Goal: Find specific page/section: Find specific page/section

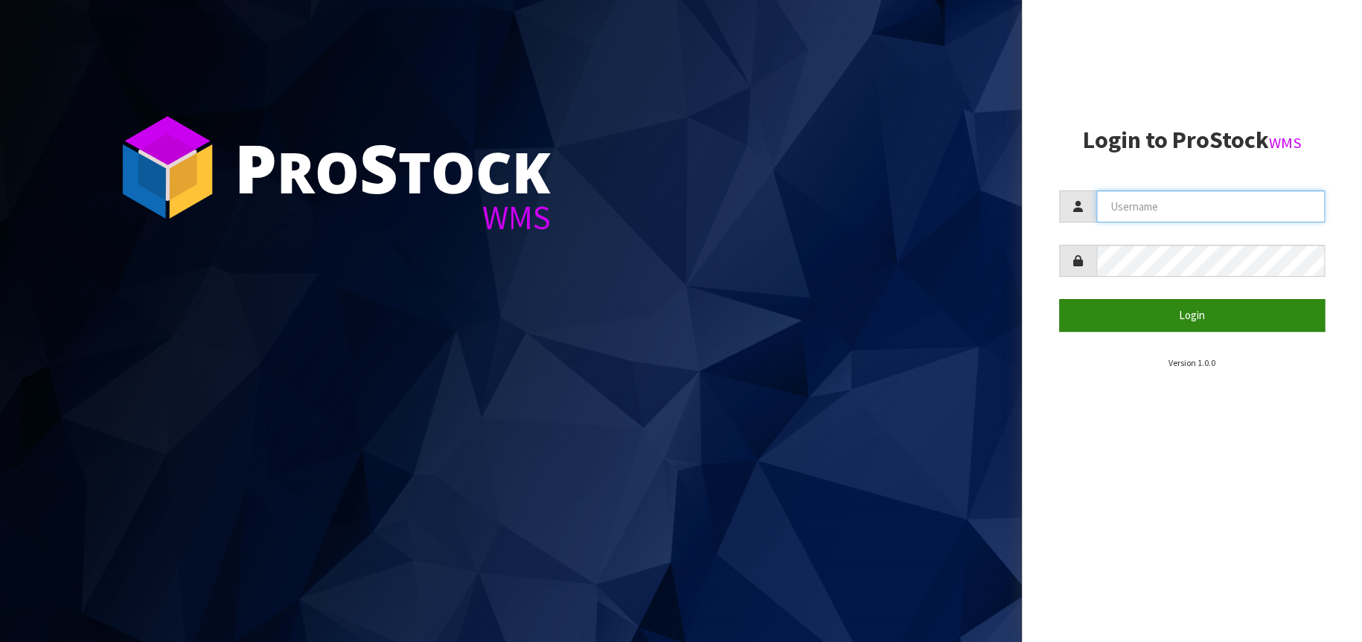
type input "[EMAIL_ADDRESS][DOMAIN_NAME]"
click at [1151, 307] on button "Login" at bounding box center [1192, 315] width 266 height 32
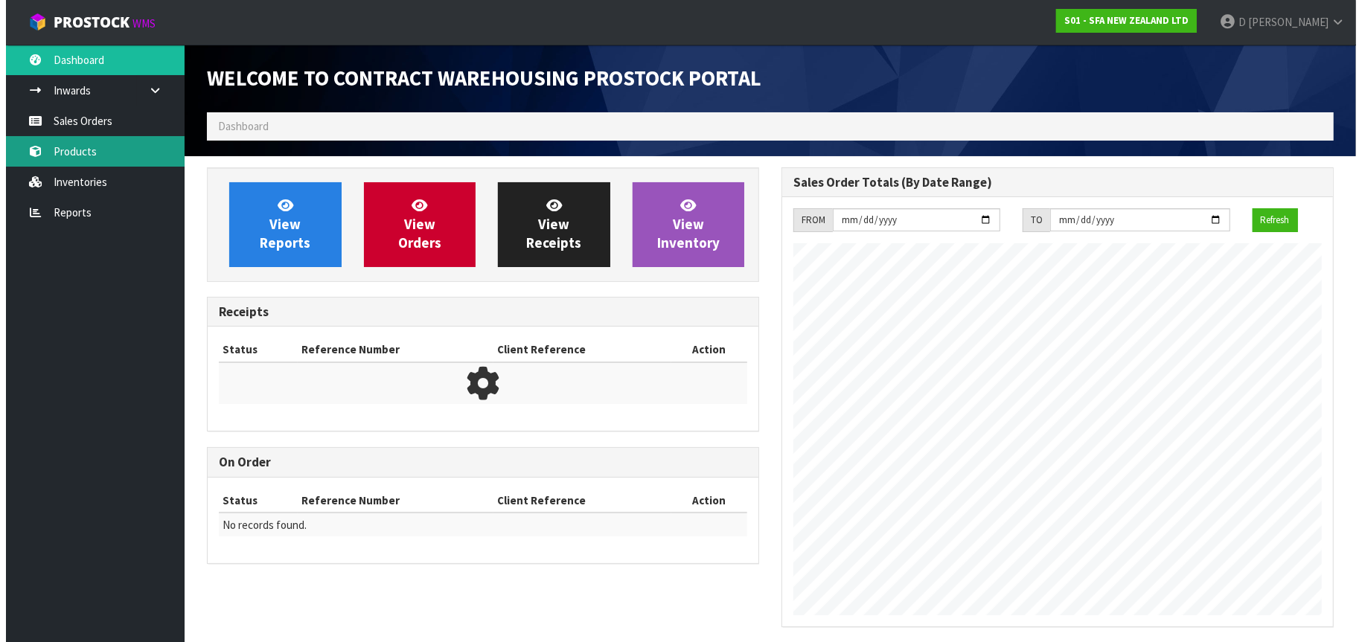
scroll to position [825, 575]
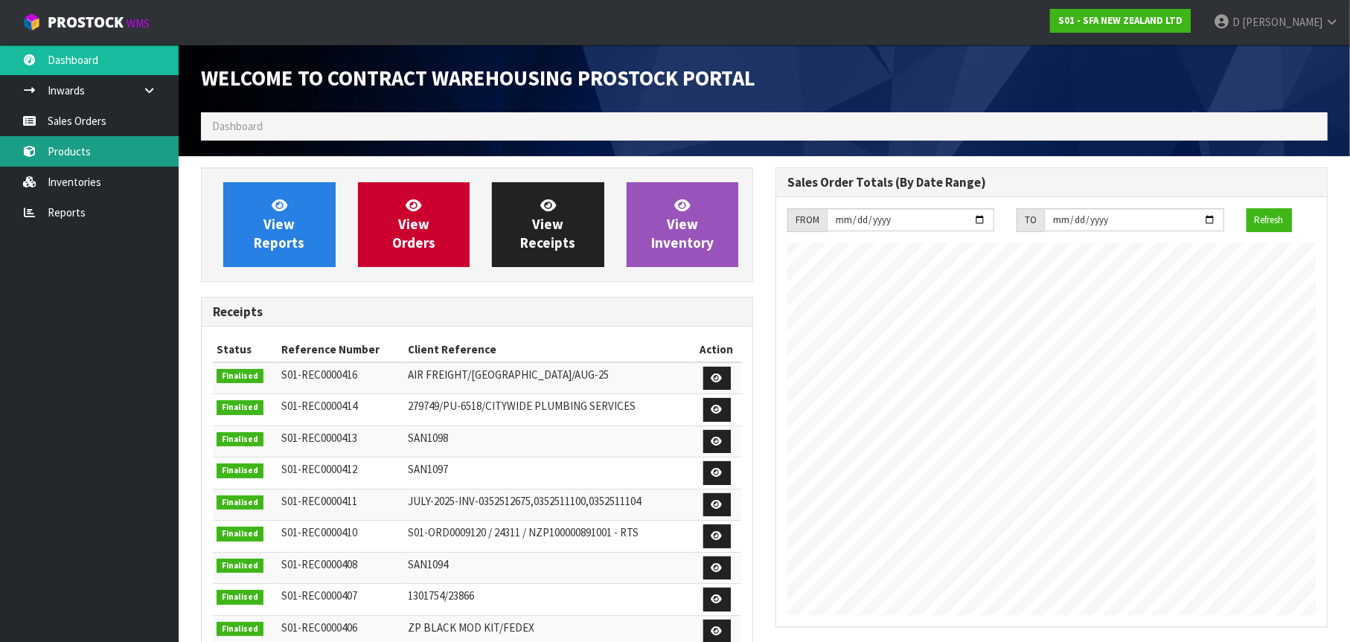
click at [87, 149] on link "Products" at bounding box center [89, 151] width 179 height 31
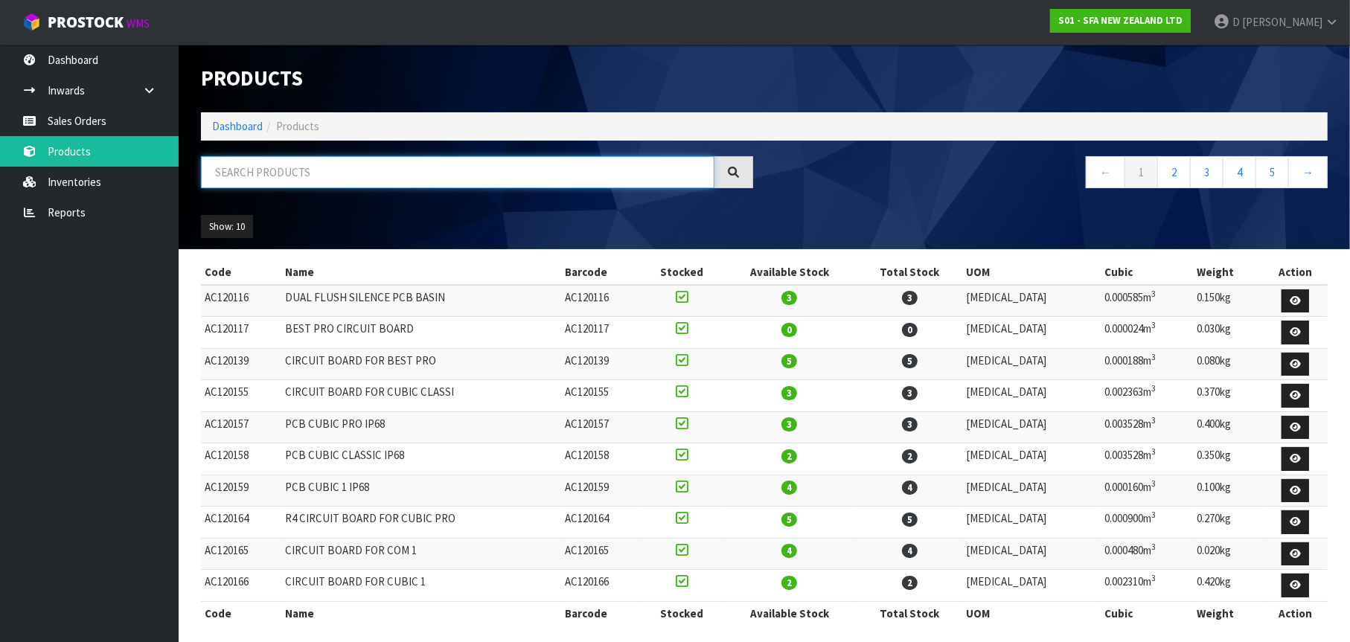
click at [225, 178] on input "text" at bounding box center [457, 172] width 513 height 32
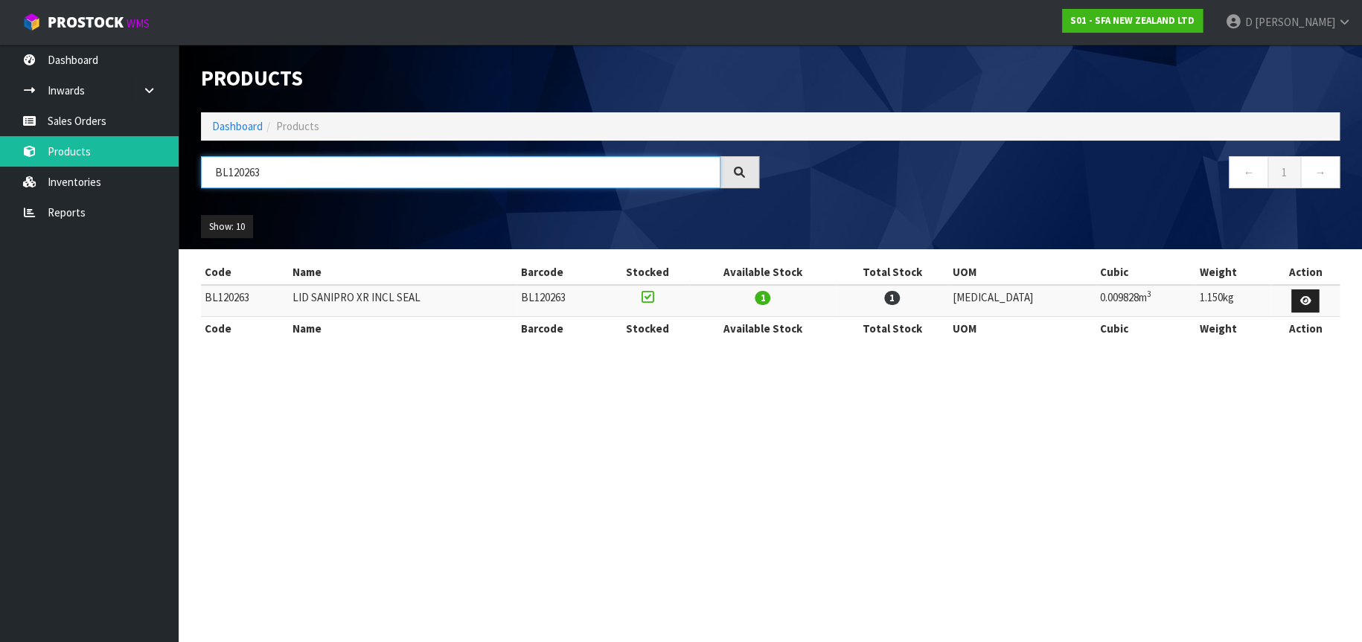
drag, startPoint x: 266, startPoint y: 173, endPoint x: 195, endPoint y: 168, distance: 71.6
click at [195, 168] on div "BL120263" at bounding box center [480, 177] width 580 height 43
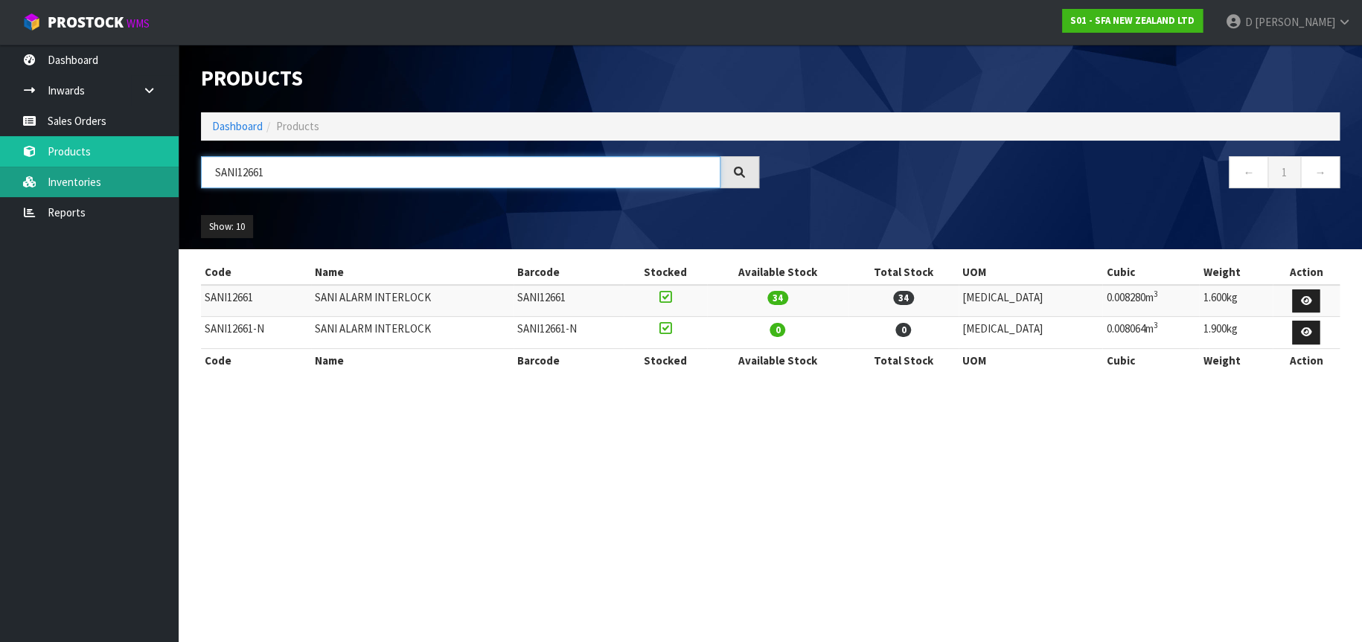
type input "SANI12661"
click at [106, 185] on link "Inventories" at bounding box center [89, 182] width 179 height 31
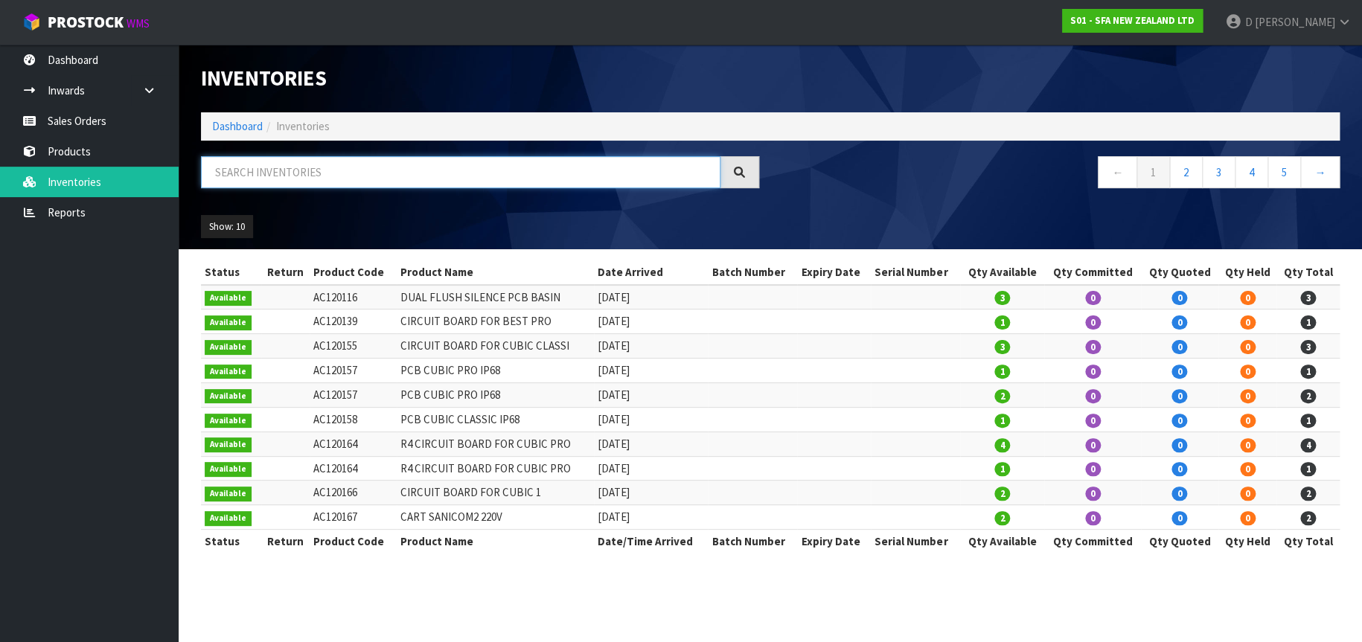
click at [242, 175] on input "text" at bounding box center [460, 172] width 519 height 32
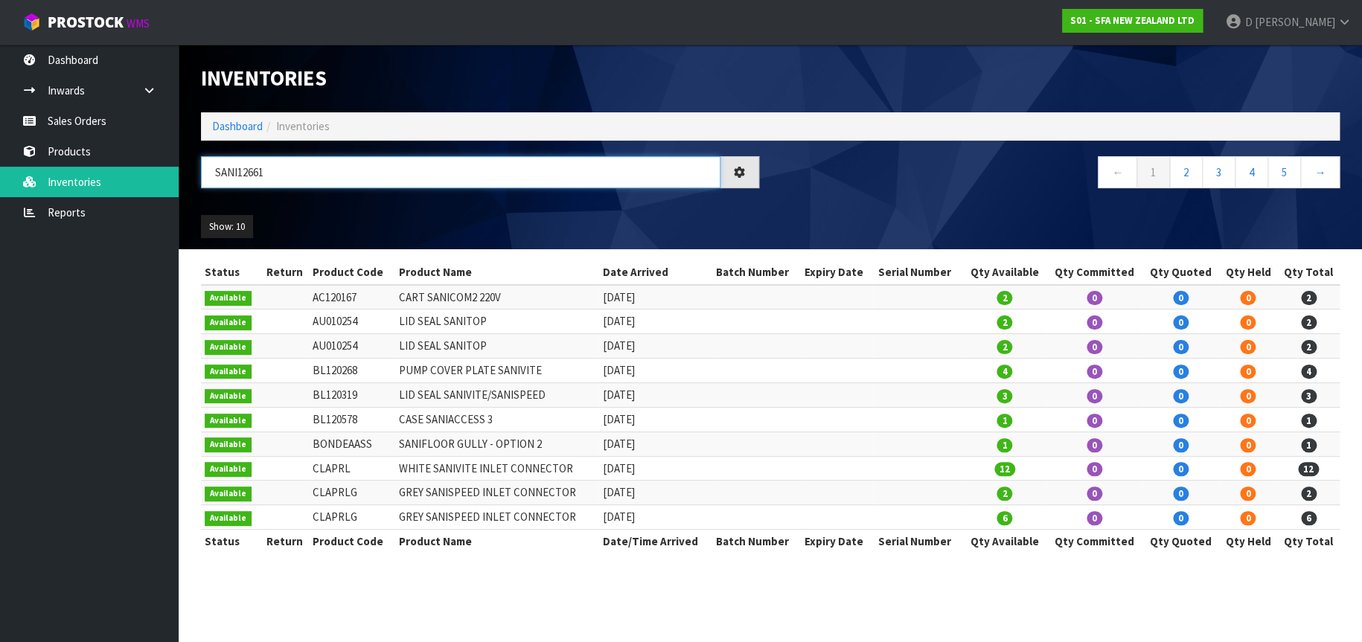
type input "SANI12661"
